Goal: Find contact information: Find contact information

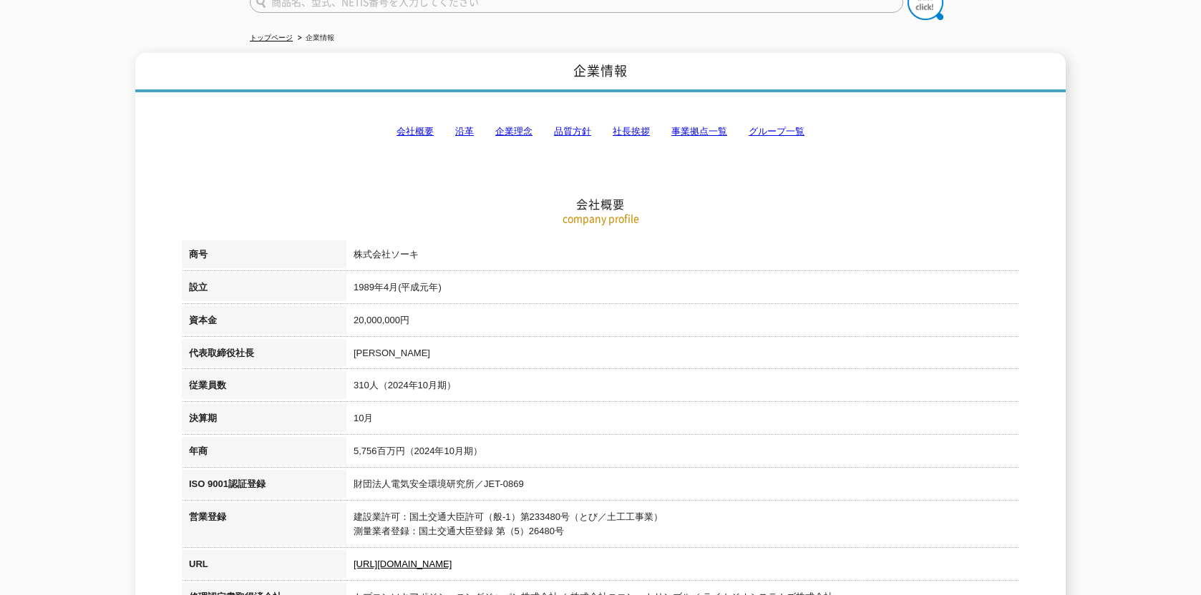
scroll to position [72, 0]
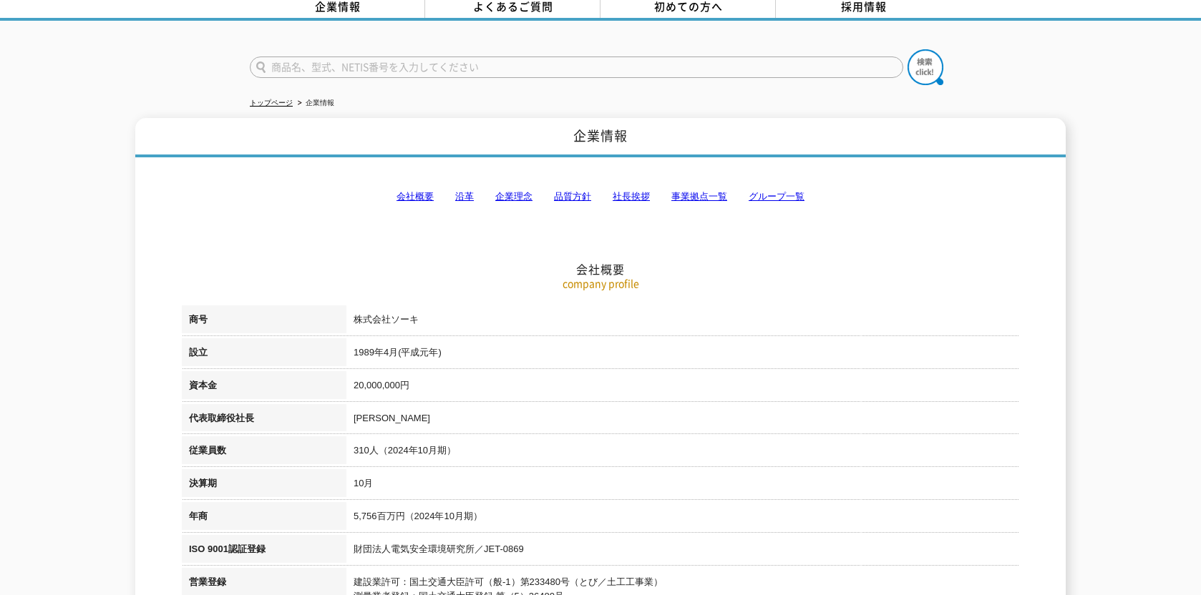
click at [415, 191] on link "会社概要" at bounding box center [414, 196] width 37 height 11
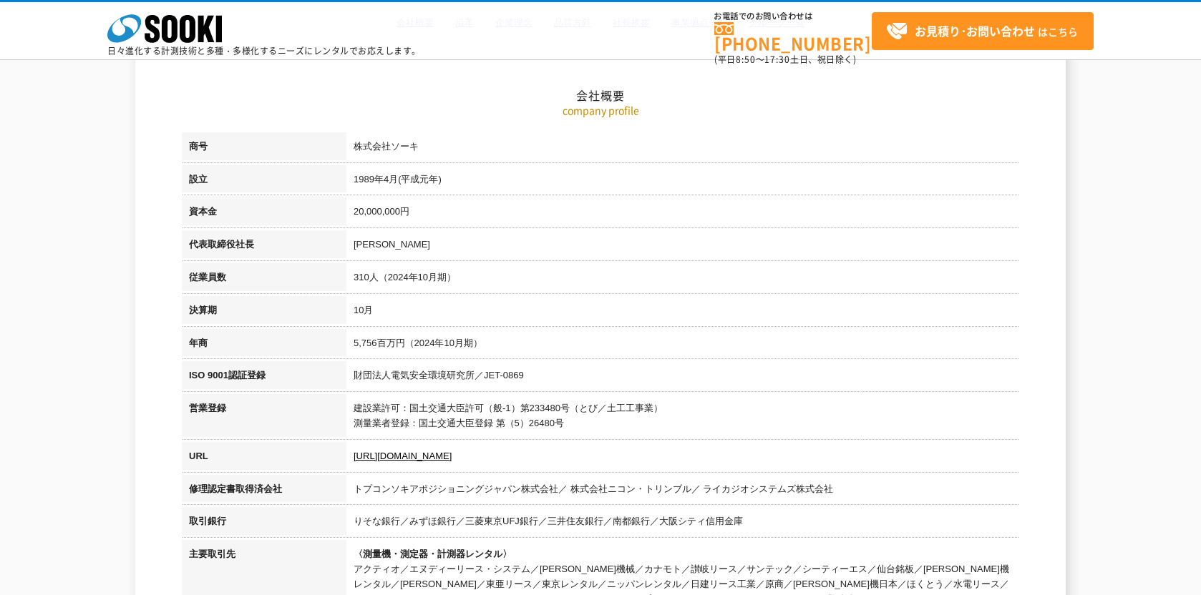
scroll to position [181, 0]
click at [426, 452] on link "https://sooki.co.jp/" at bounding box center [403, 454] width 98 height 11
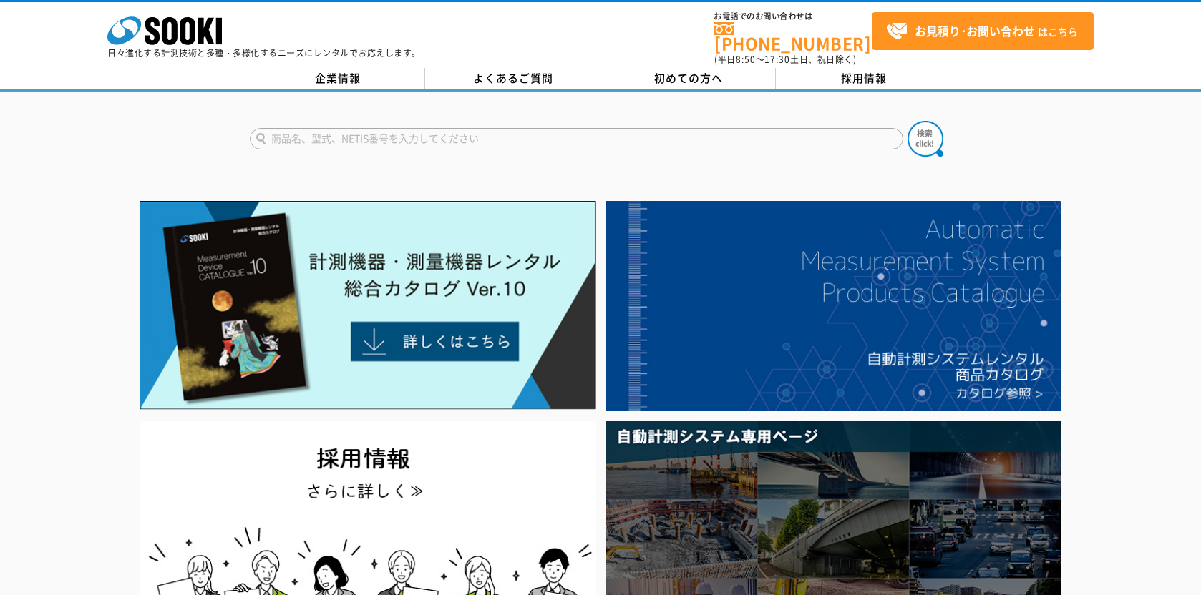
click at [335, 92] on div at bounding box center [600, 126] width 1201 height 69
click at [331, 71] on link "企業情報" at bounding box center [337, 78] width 175 height 21
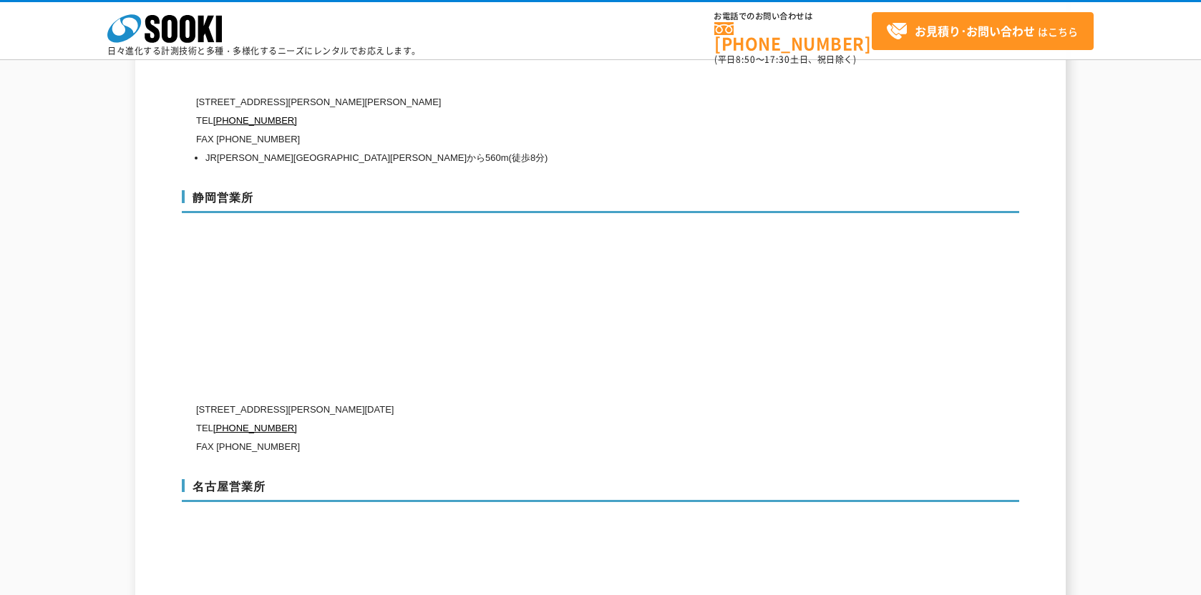
scroll to position [4652, 0]
